Goal: Check status: Check status

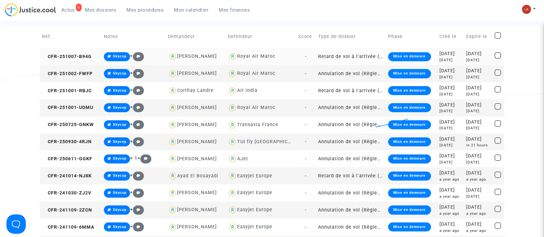
click at [73, 50] on td "CFR-251007-B94G" at bounding box center [71, 56] width 62 height 17
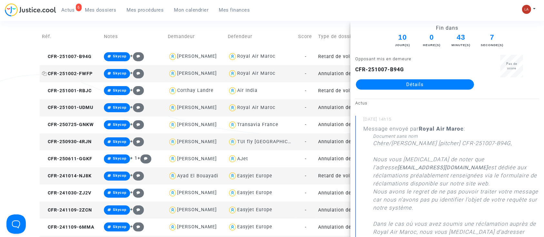
click at [76, 74] on span "CFR-251002-FWFP" at bounding box center [67, 73] width 51 height 5
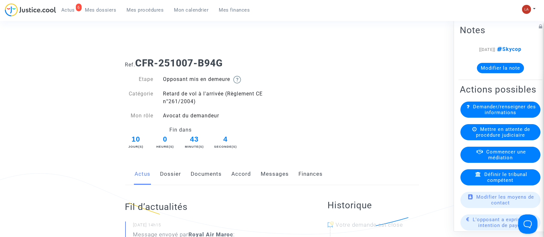
click at [196, 172] on link "Documents" at bounding box center [206, 174] width 31 height 21
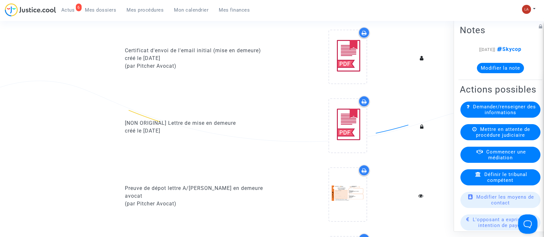
scroll to position [285, 0]
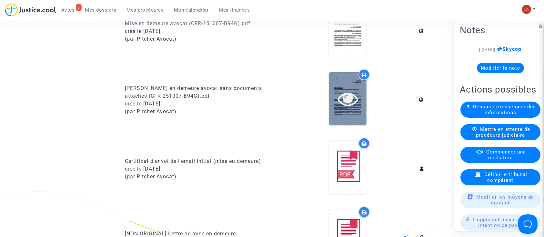
click at [352, 94] on icon at bounding box center [348, 98] width 21 height 21
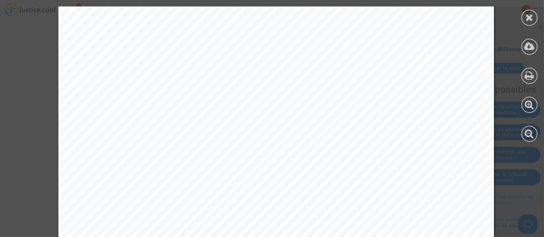
scroll to position [249, 0]
